Goal: Navigation & Orientation: Find specific page/section

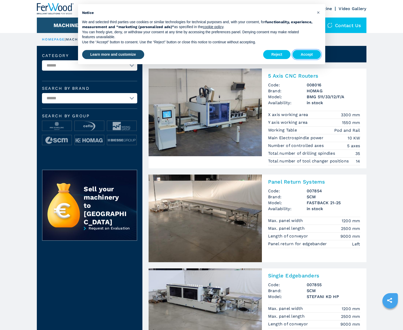
click at [307, 54] on button "Accept" at bounding box center [306, 54] width 29 height 9
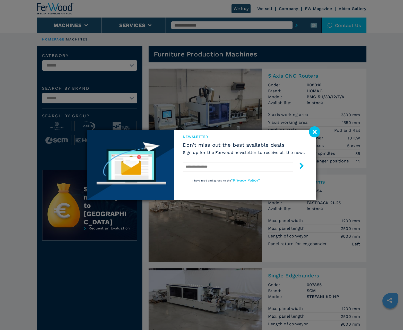
scroll to position [515, 0]
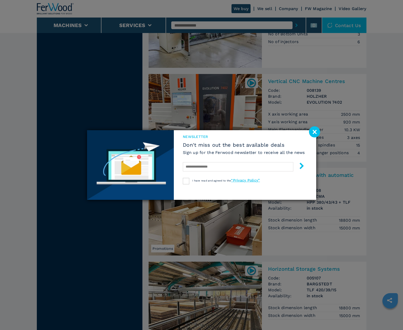
click at [314, 132] on image at bounding box center [314, 131] width 11 height 11
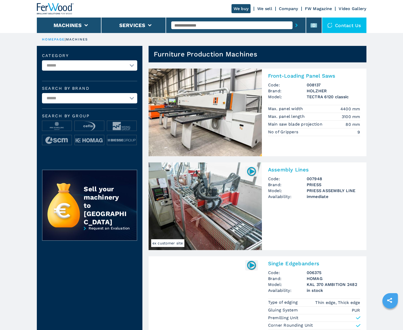
scroll to position [515, 0]
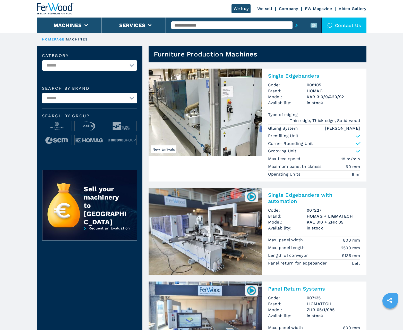
scroll to position [515, 0]
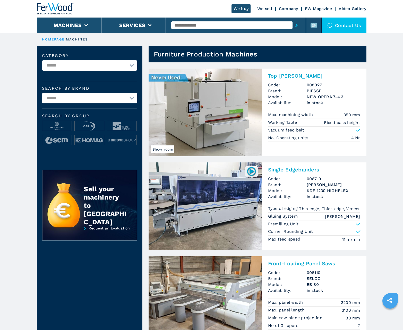
scroll to position [515, 0]
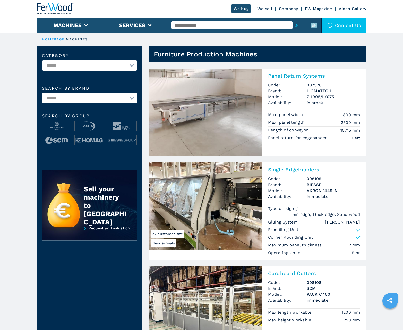
scroll to position [515, 0]
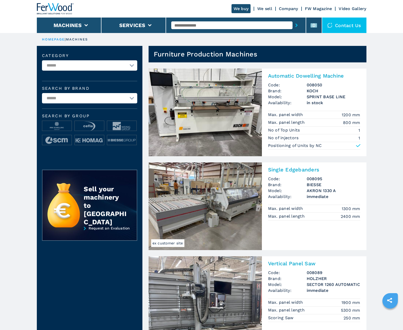
scroll to position [515, 0]
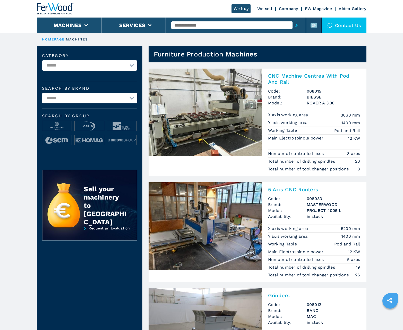
scroll to position [515, 0]
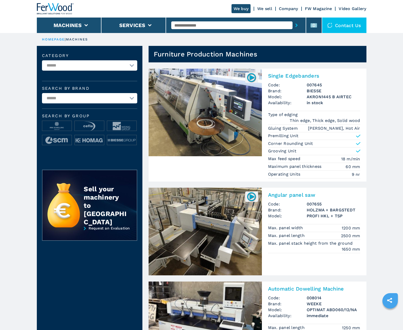
scroll to position [515, 0]
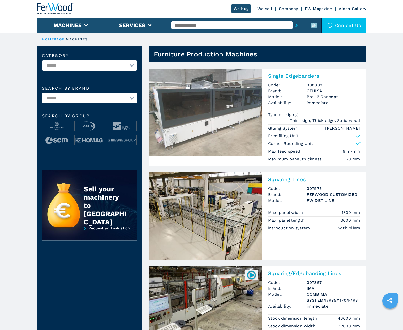
scroll to position [515, 0]
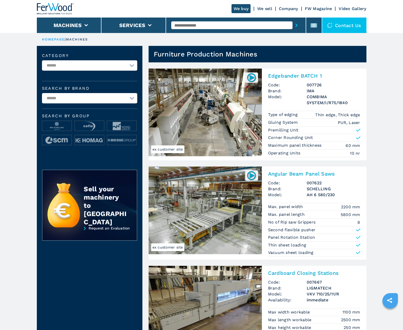
scroll to position [515, 0]
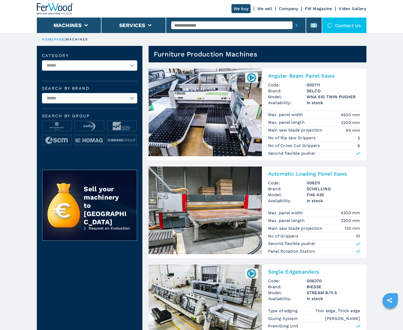
scroll to position [515, 0]
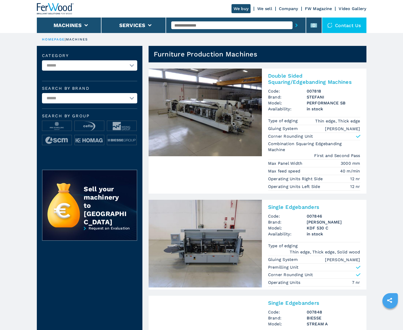
scroll to position [515, 0]
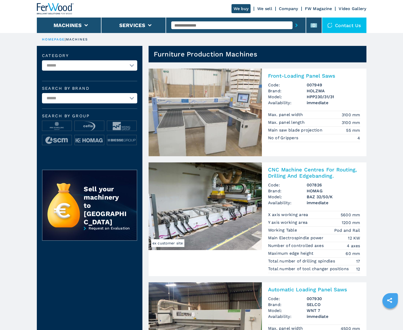
scroll to position [515, 0]
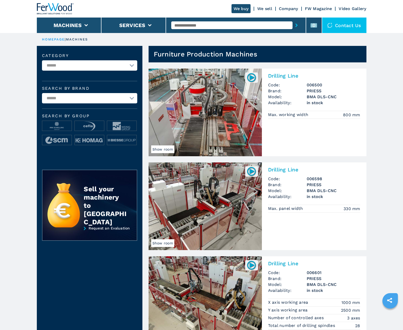
scroll to position [515, 0]
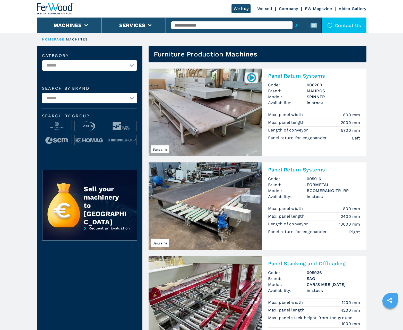
scroll to position [515, 0]
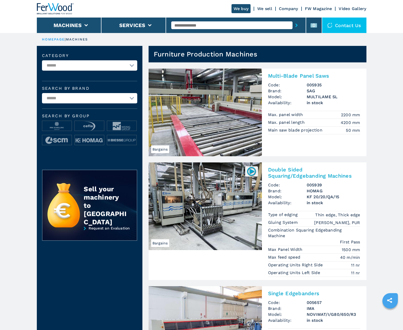
scroll to position [515, 0]
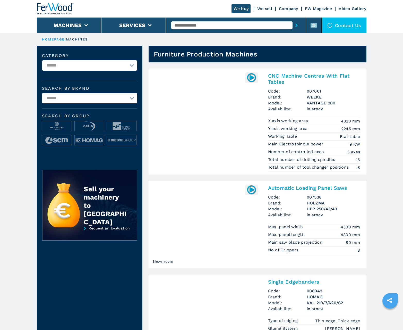
scroll to position [515, 0]
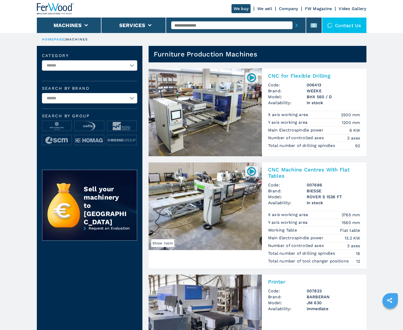
scroll to position [515, 0]
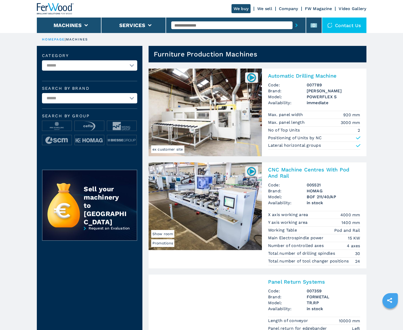
scroll to position [515, 0]
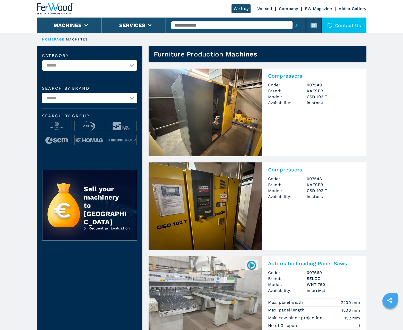
scroll to position [515, 0]
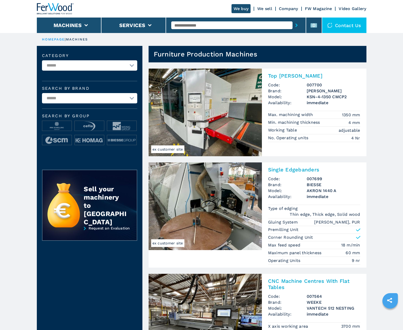
scroll to position [515, 0]
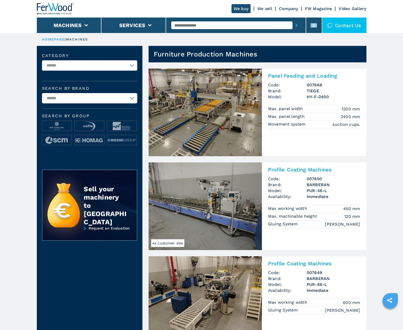
scroll to position [515, 0]
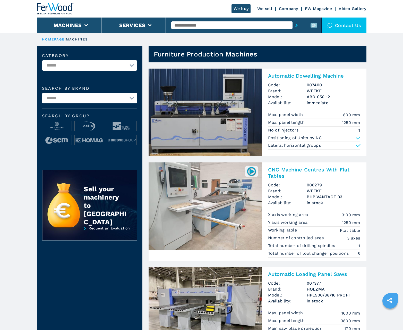
scroll to position [515, 0]
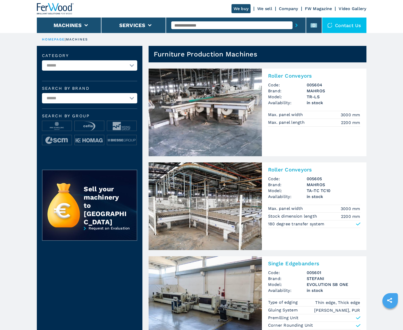
scroll to position [515, 0]
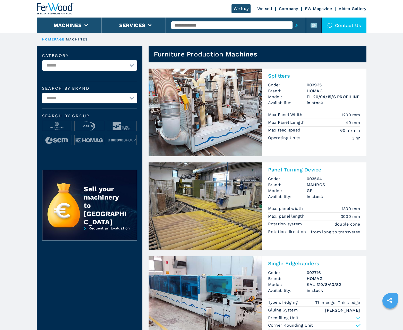
scroll to position [515, 0]
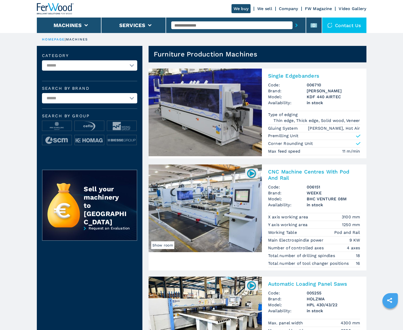
scroll to position [515, 0]
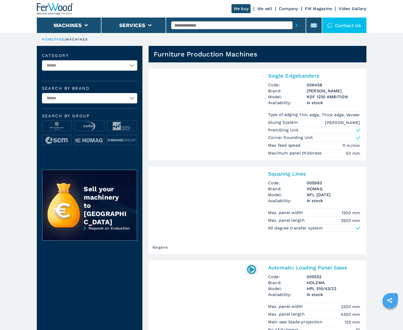
scroll to position [515, 0]
